Goal: Check status: Check status

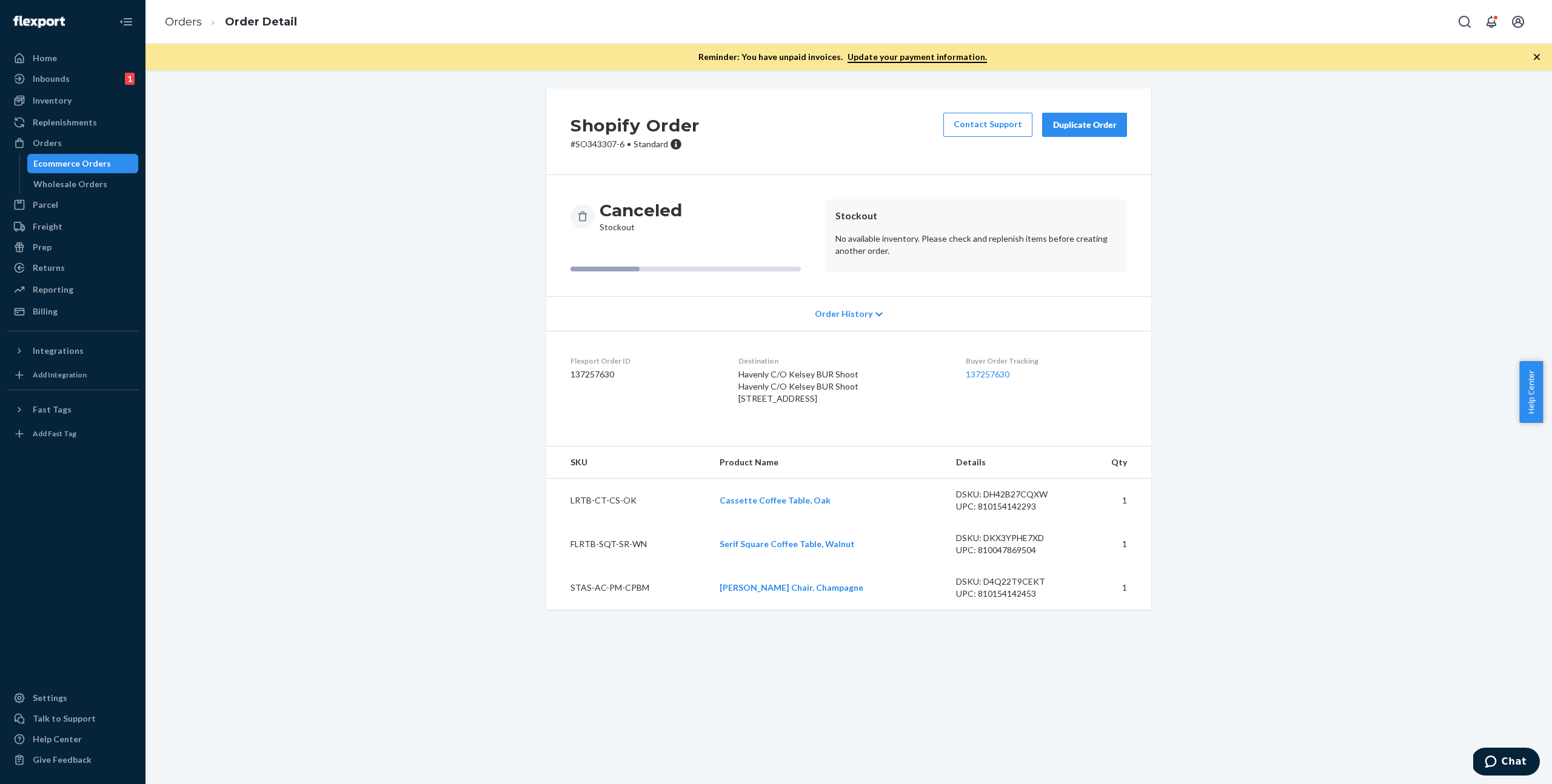
click at [607, 372] on dd "137257630" at bounding box center [645, 375] width 149 height 13
click at [590, 378] on dd "137257630" at bounding box center [645, 375] width 149 height 13
copy dd "137257630"
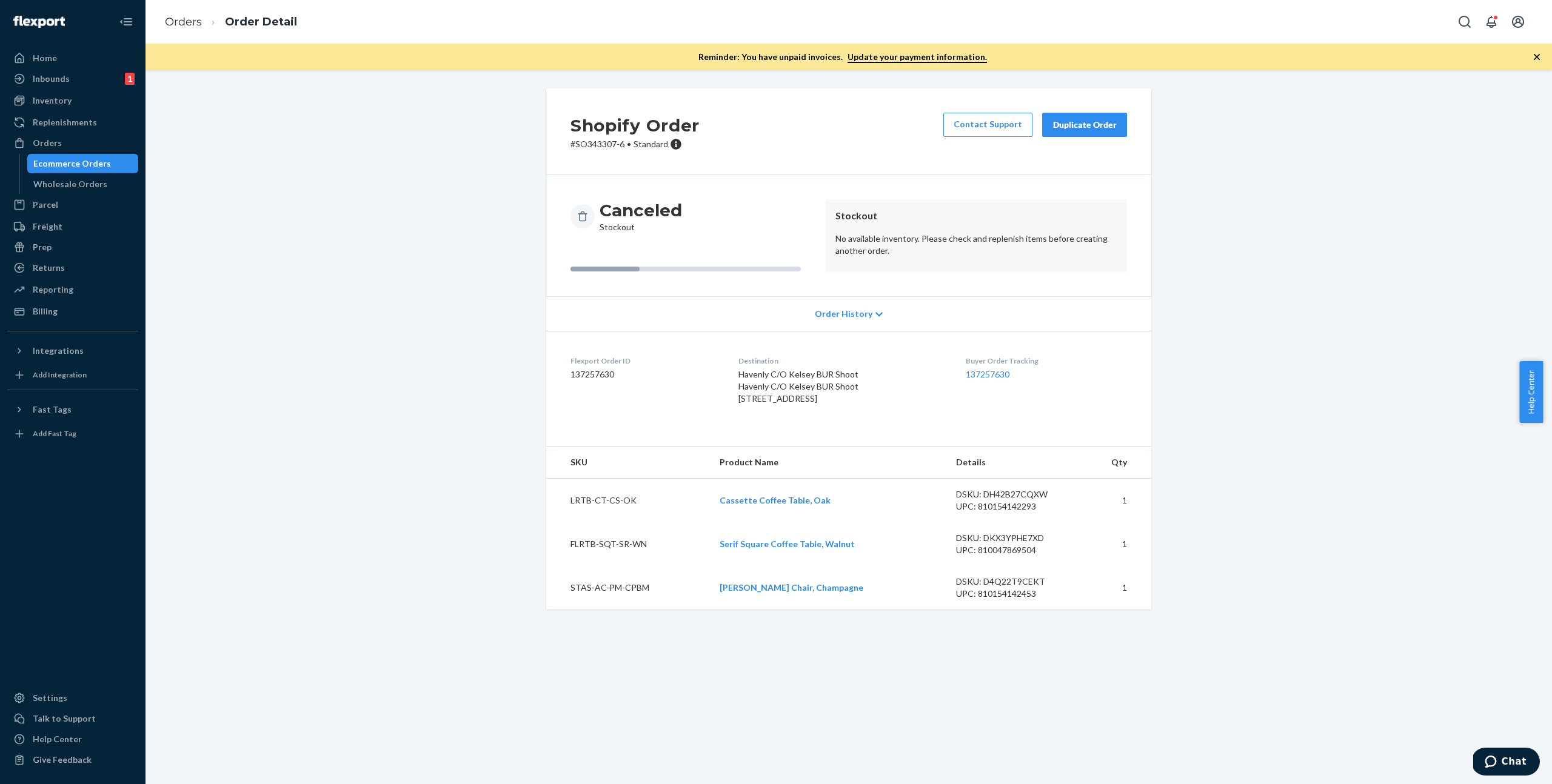
click at [1101, 409] on div "Buyer Order Tracking 137257630" at bounding box center [1047, 383] width 161 height 54
click at [839, 315] on span "Order History" at bounding box center [843, 314] width 57 height 13
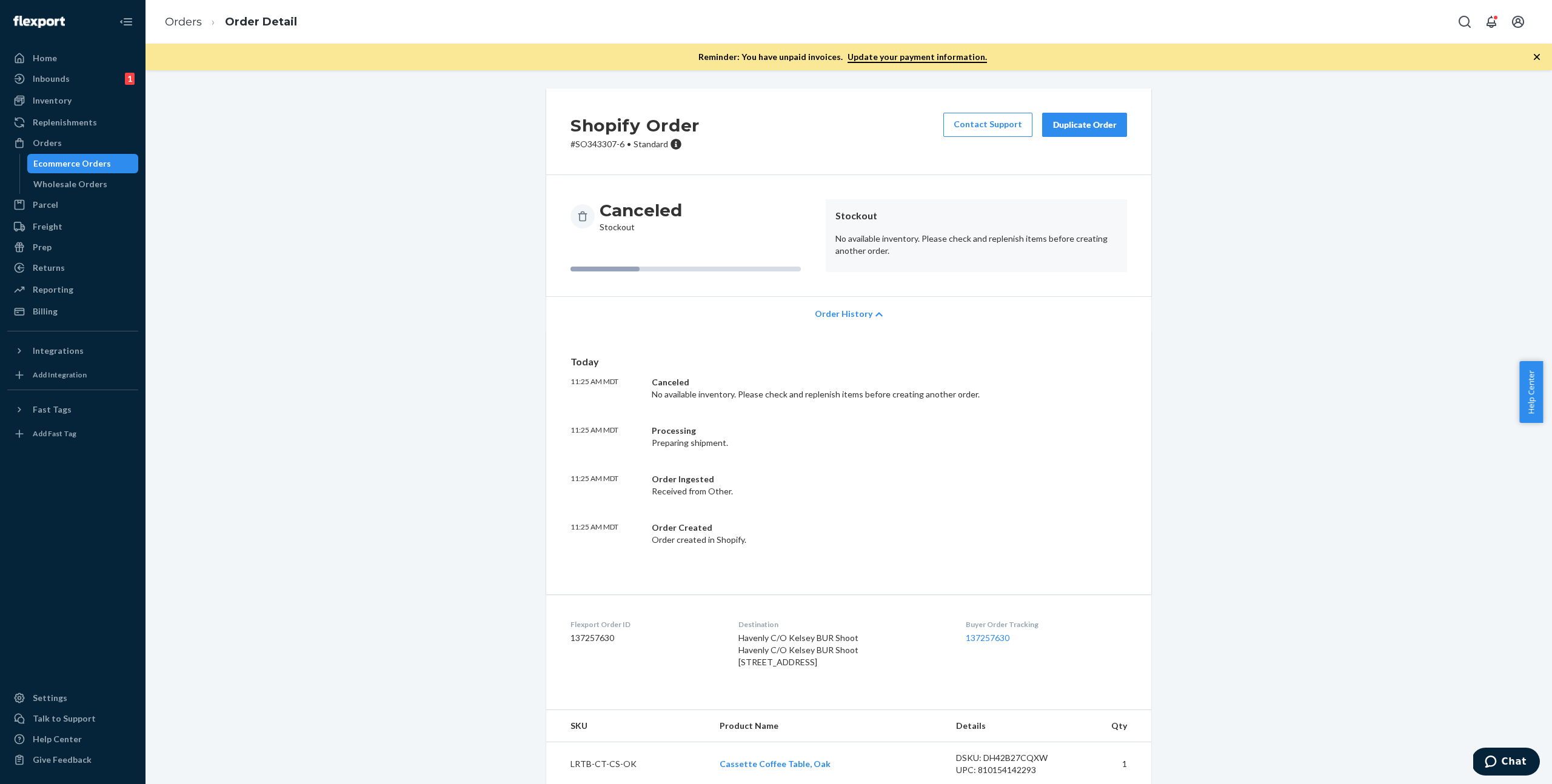
click at [584, 141] on p "# SO343307-6 • Standard" at bounding box center [635, 144] width 129 height 13
copy p "SO343307"
click at [64, 145] on div "Orders" at bounding box center [72, 142] width 128 height 17
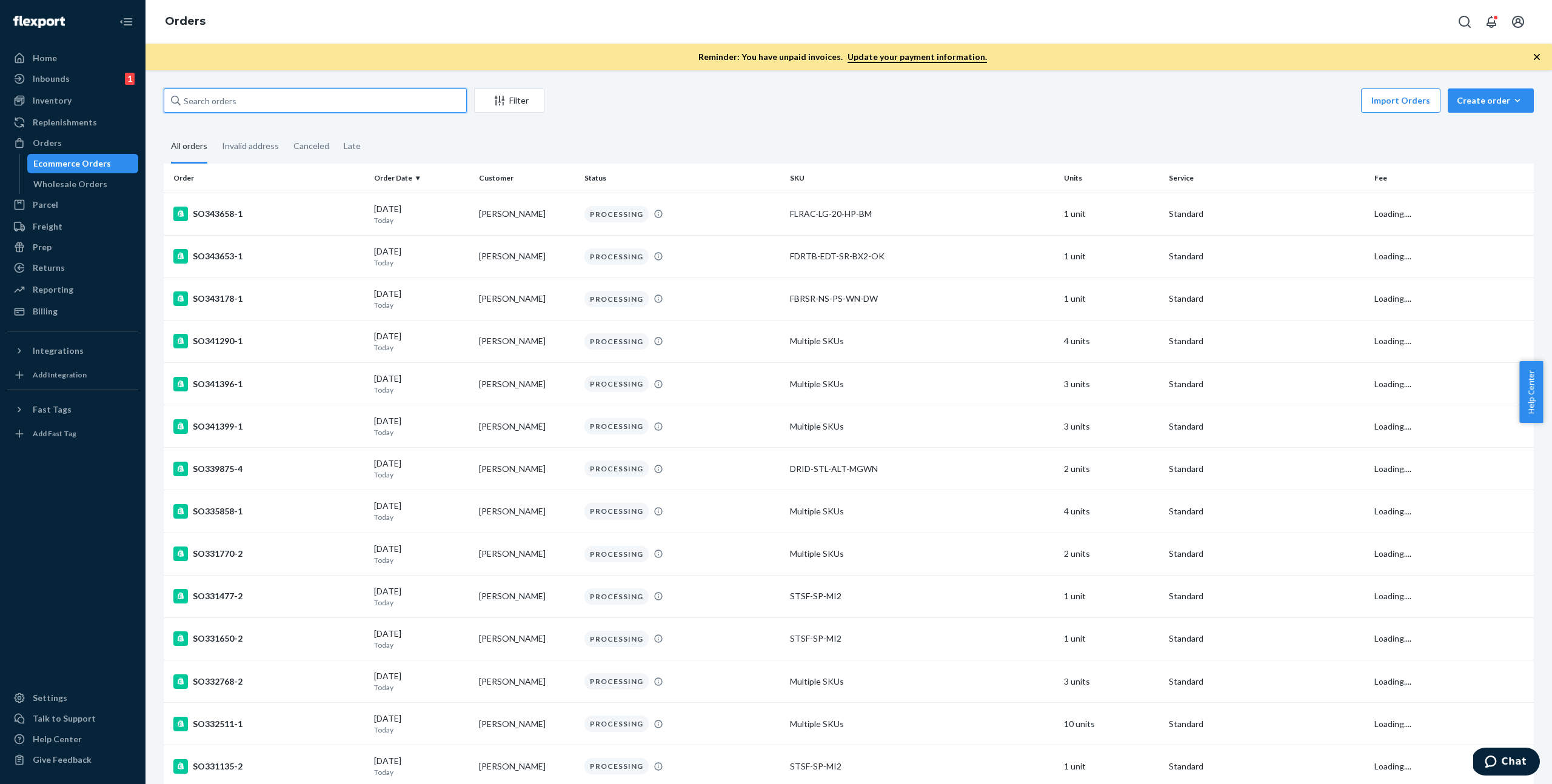
click at [401, 106] on input "text" at bounding box center [315, 100] width 303 height 24
paste input "SO343307"
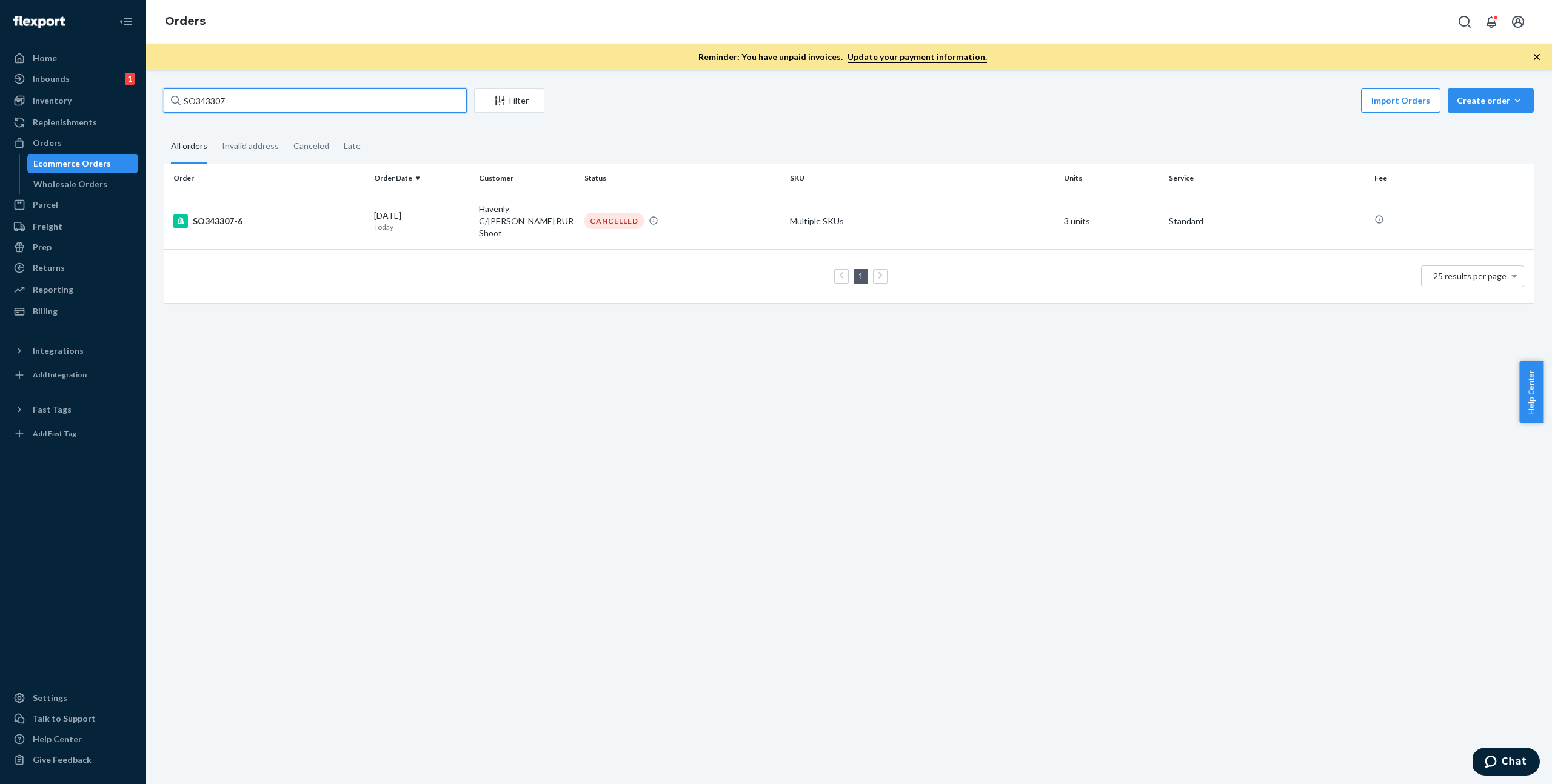
type input "SO343307"
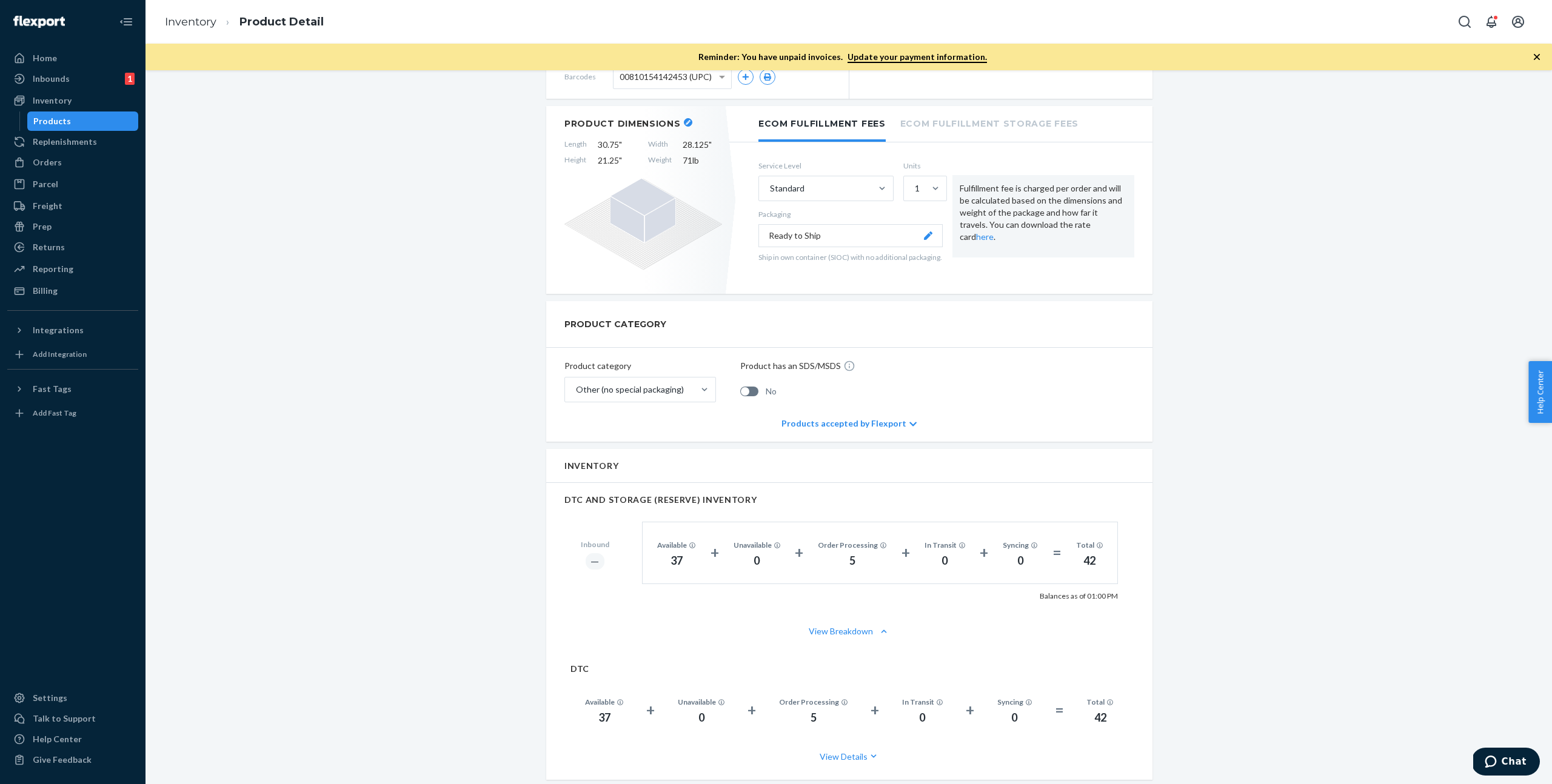
scroll to position [306, 0]
